Goal: Information Seeking & Learning: Check status

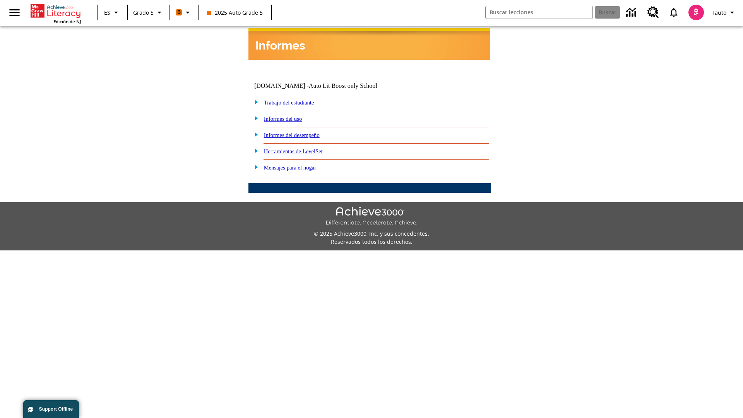
click at [302, 132] on link "Informes del desempeño" at bounding box center [292, 135] width 56 height 6
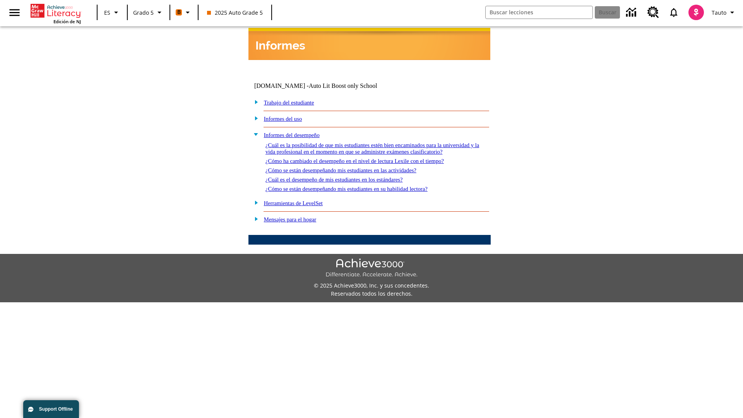
click at [360, 186] on link "¿Cómo se están desempeñando mis estudiantes en su habilidad lectora?" at bounding box center [346, 189] width 162 height 6
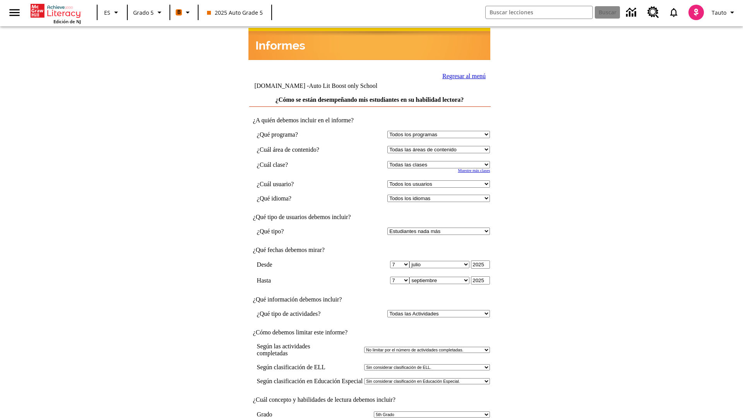
click at [440, 161] on select "Seleccionar una clase: Todas las clases 2025 Auto Grade 5 OL 2025 Auto Grade 6" at bounding box center [438, 164] width 102 height 7
select select "11133131"
select select "21437107"
